Goal: Information Seeking & Learning: Find specific fact

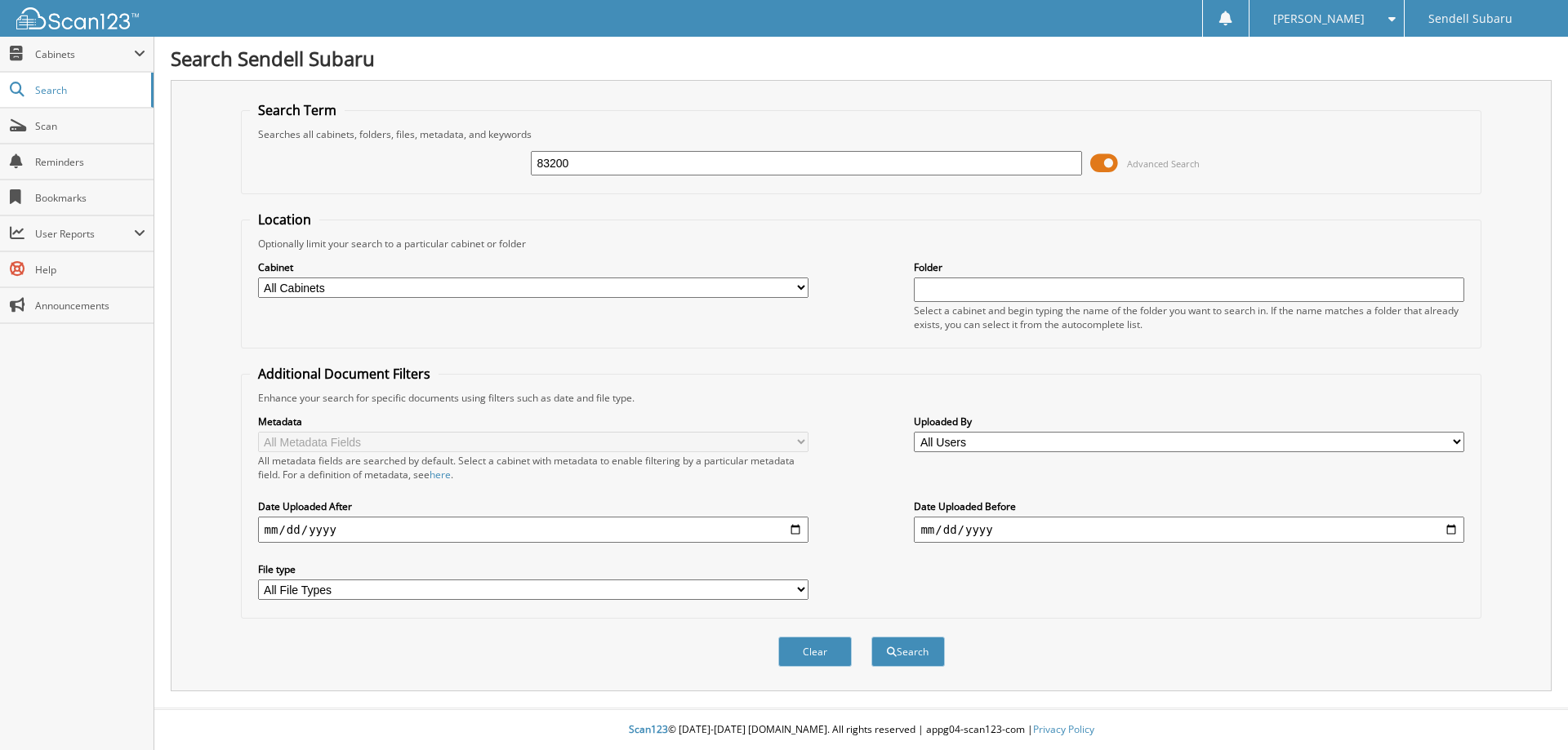
type input "83200"
click at [871, 637] on button "Search" at bounding box center [907, 652] width 73 height 30
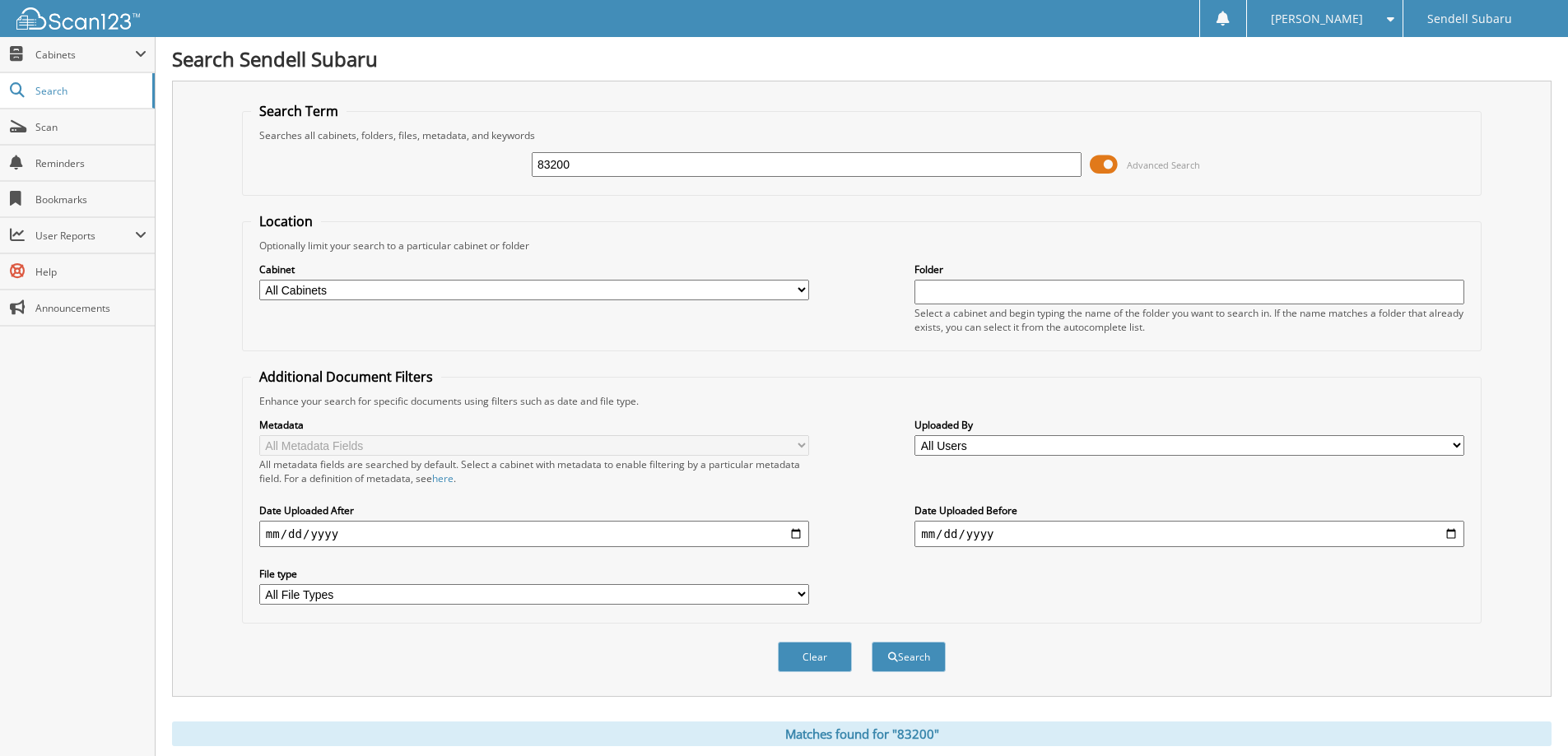
click at [1112, 169] on span at bounding box center [1103, 164] width 28 height 25
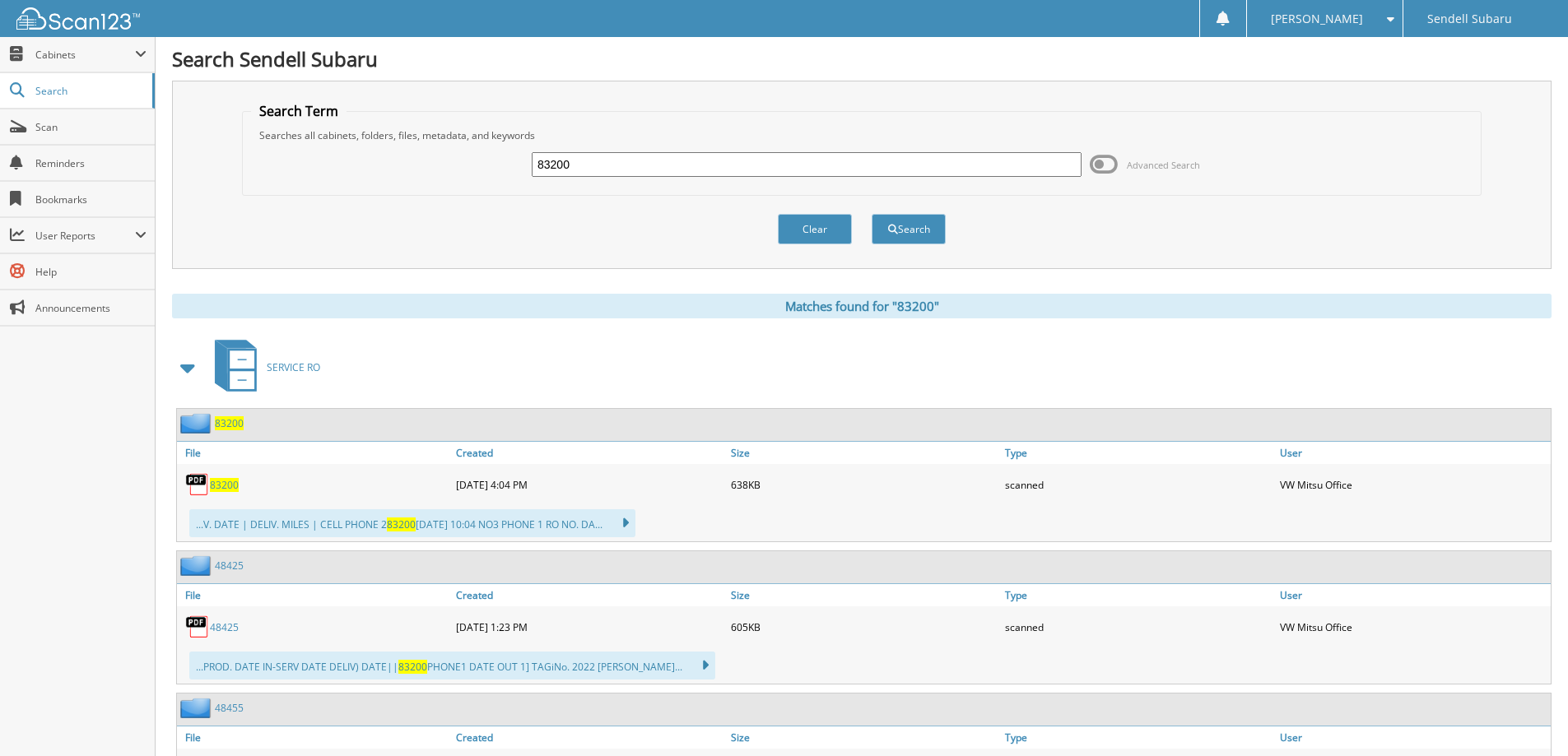
drag, startPoint x: 228, startPoint y: 482, endPoint x: 238, endPoint y: 465, distance: 19.7
click at [228, 483] on span "83200" at bounding box center [224, 485] width 29 height 14
